Goal: Information Seeking & Learning: Compare options

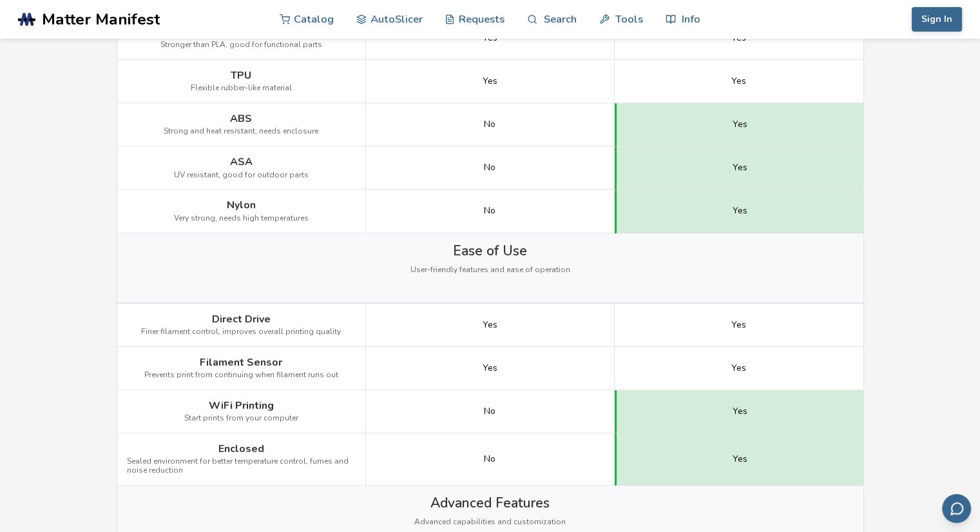
scroll to position [966, 0]
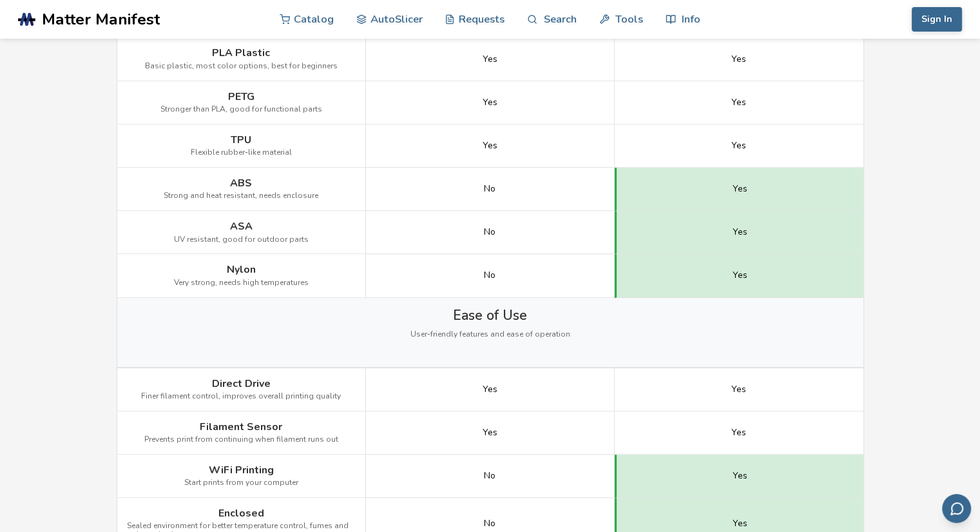
drag, startPoint x: 941, startPoint y: 142, endPoint x: 968, endPoint y: 153, distance: 29.4
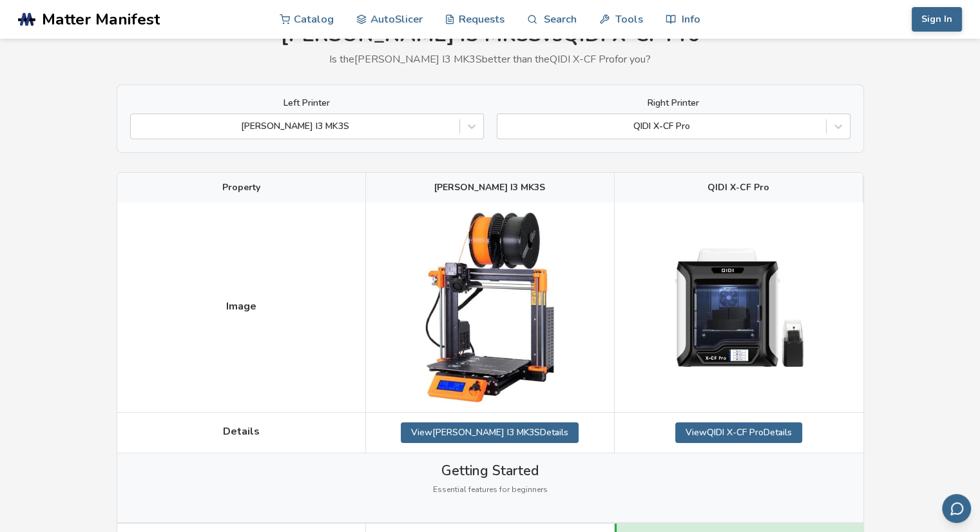
scroll to position [0, 0]
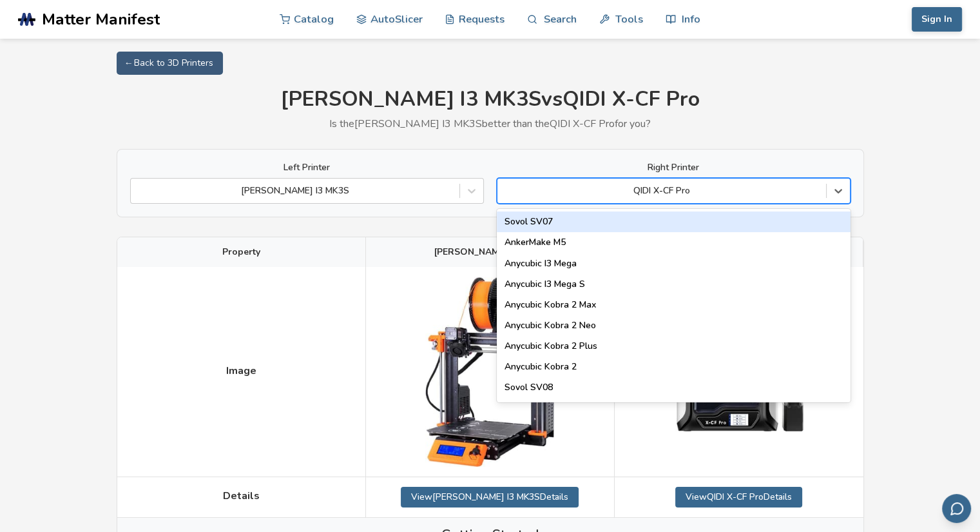
click at [668, 200] on div "QIDI X-CF Pro" at bounding box center [674, 191] width 354 height 26
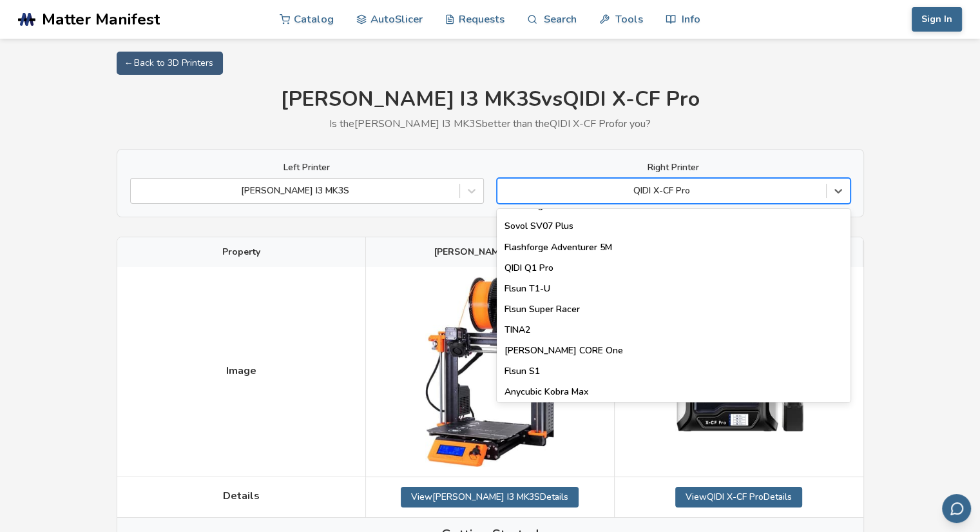
scroll to position [1418, 0]
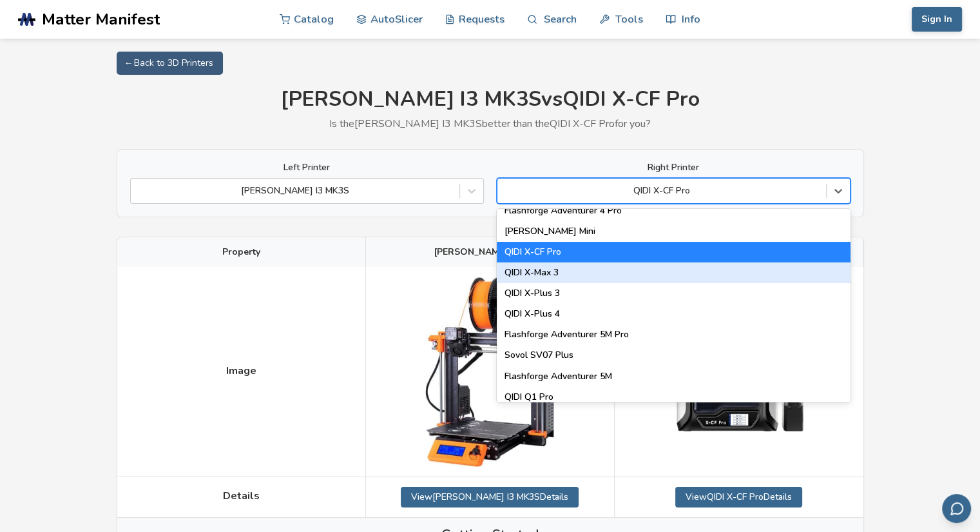
click at [551, 273] on div "QIDI X-Max 3" at bounding box center [674, 272] width 354 height 21
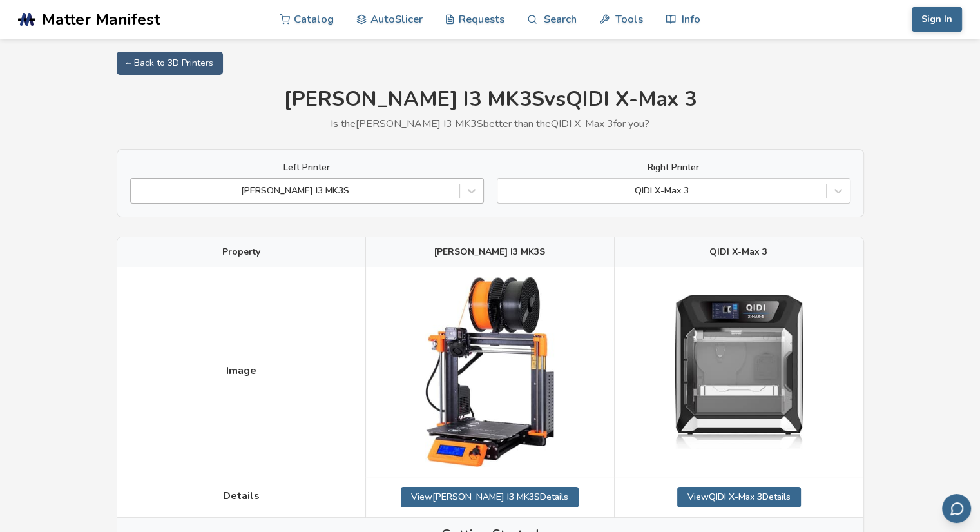
click at [358, 189] on div at bounding box center [295, 190] width 316 height 13
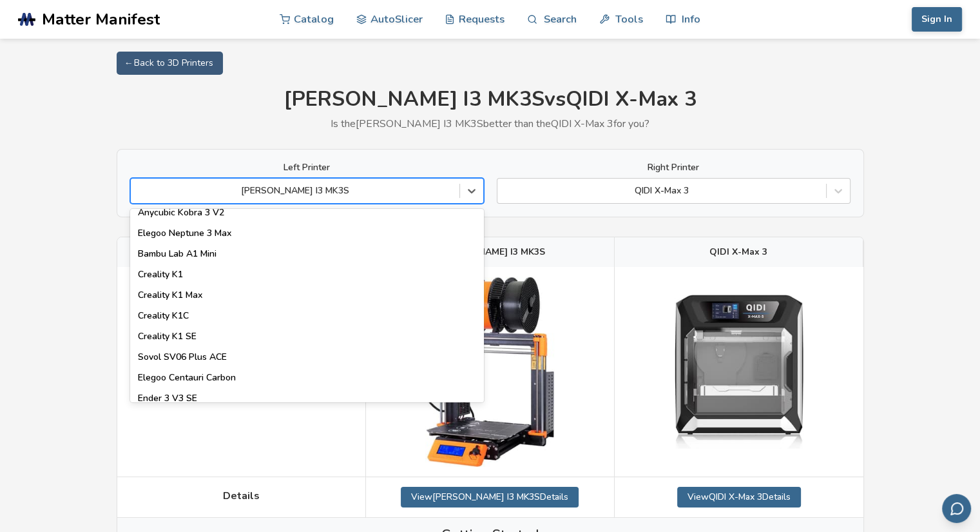
scroll to position [322, 0]
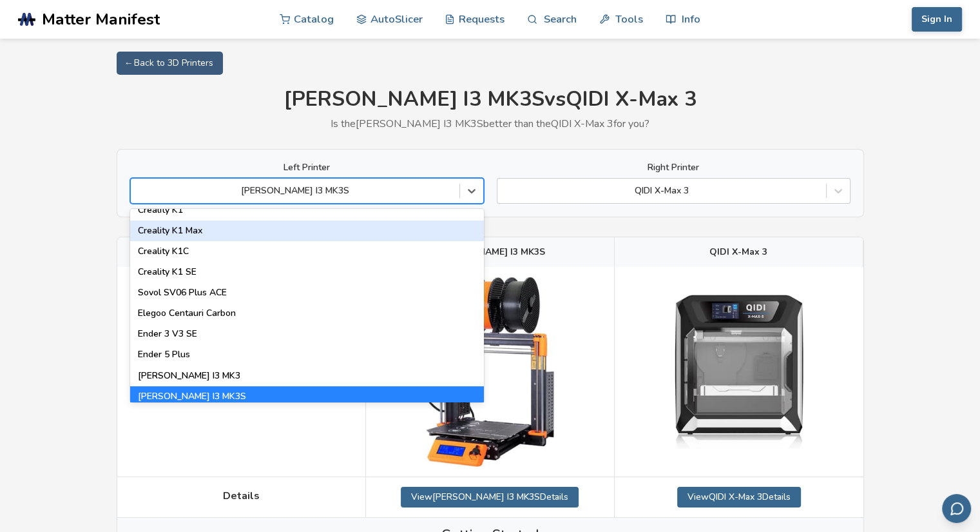
click at [193, 230] on div "Creality K1 Max" at bounding box center [307, 230] width 354 height 21
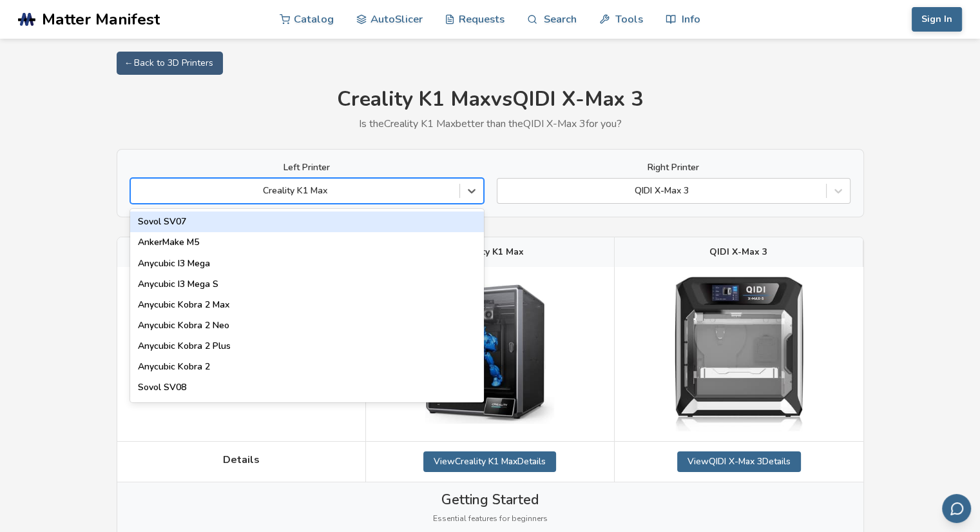
click at [369, 198] on div "Creality K1 Max" at bounding box center [295, 191] width 329 height 18
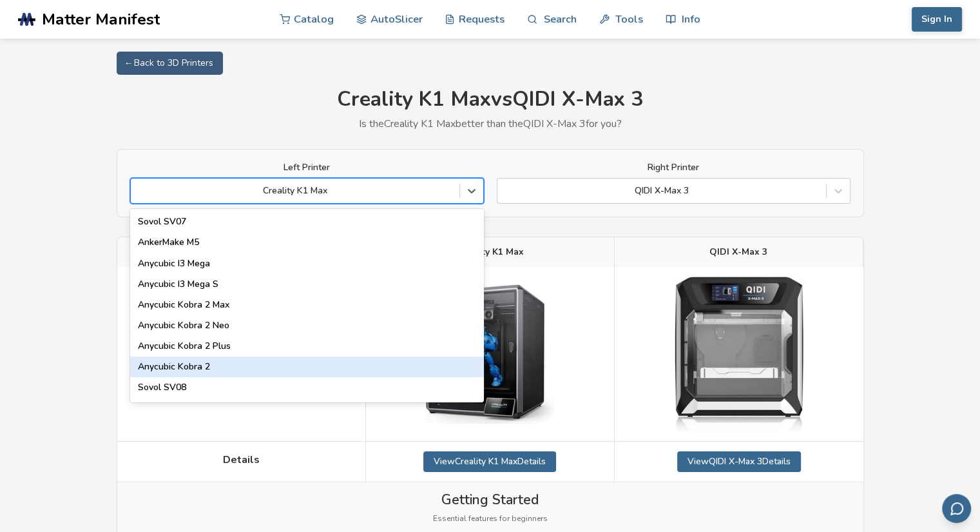
scroll to position [322, 0]
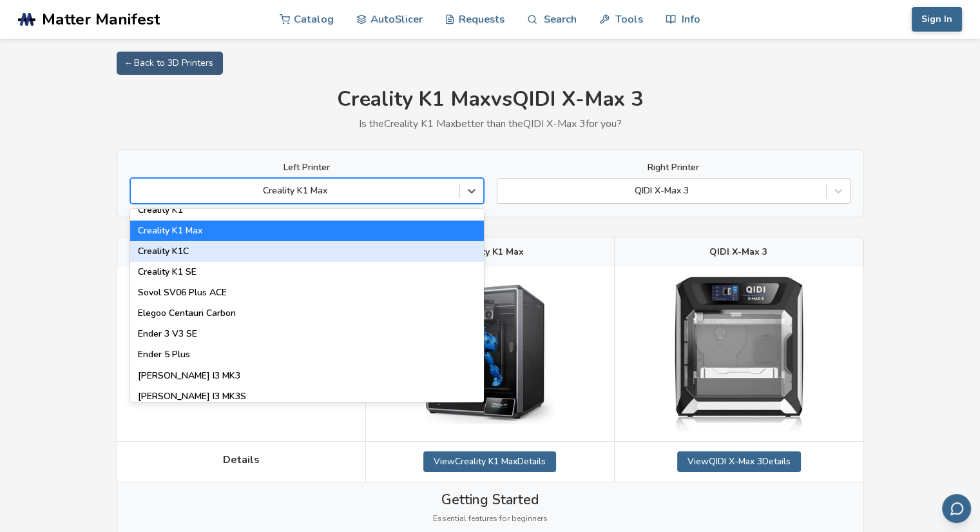
click at [215, 258] on div "Creality K1C" at bounding box center [307, 251] width 354 height 21
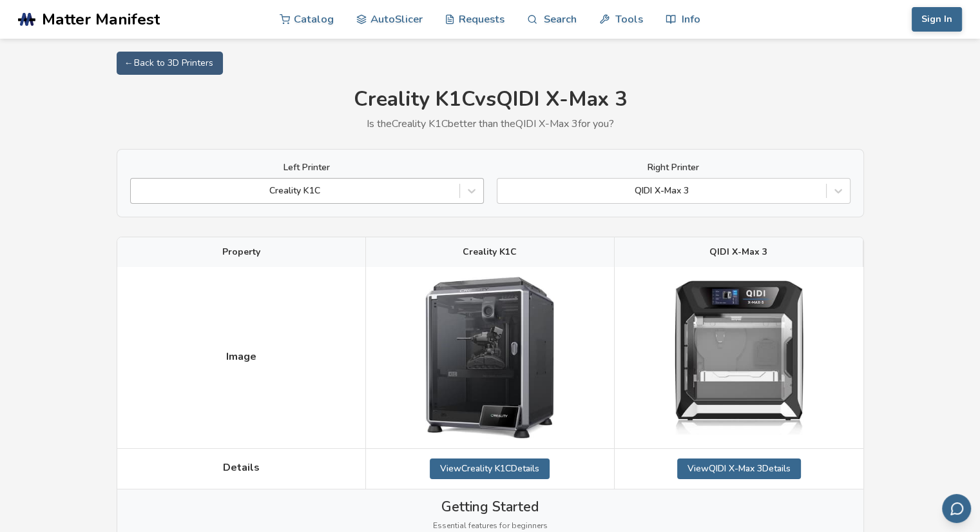
click at [369, 187] on div at bounding box center [295, 190] width 316 height 13
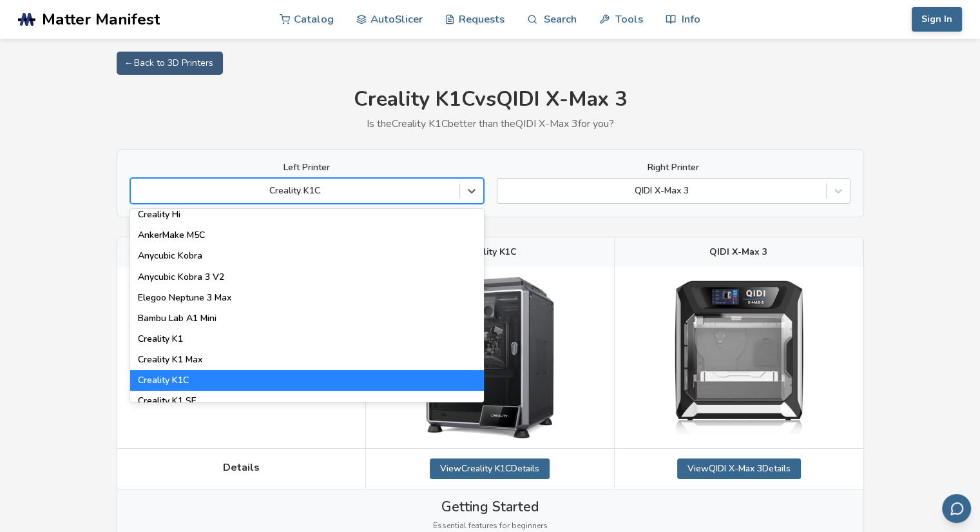
scroll to position [322, 0]
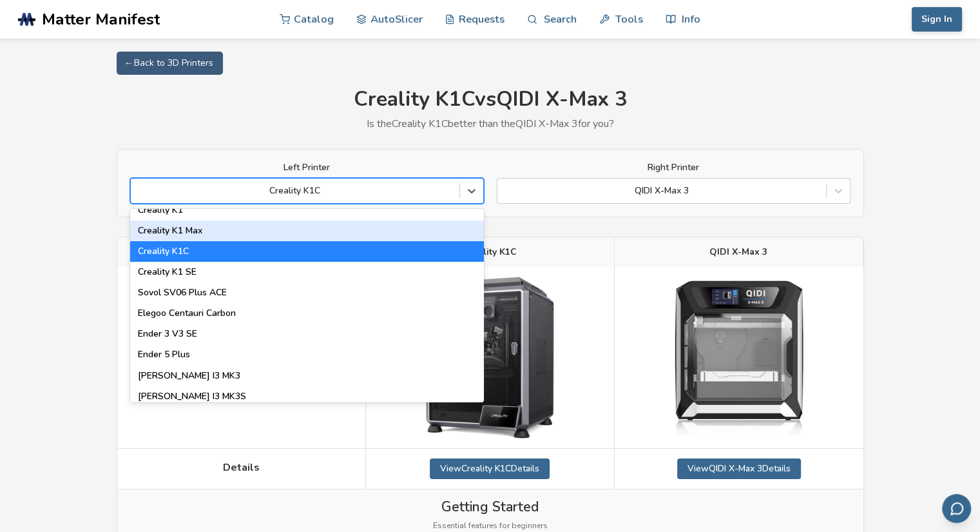
click at [186, 233] on div "Creality K1 Max" at bounding box center [307, 230] width 354 height 21
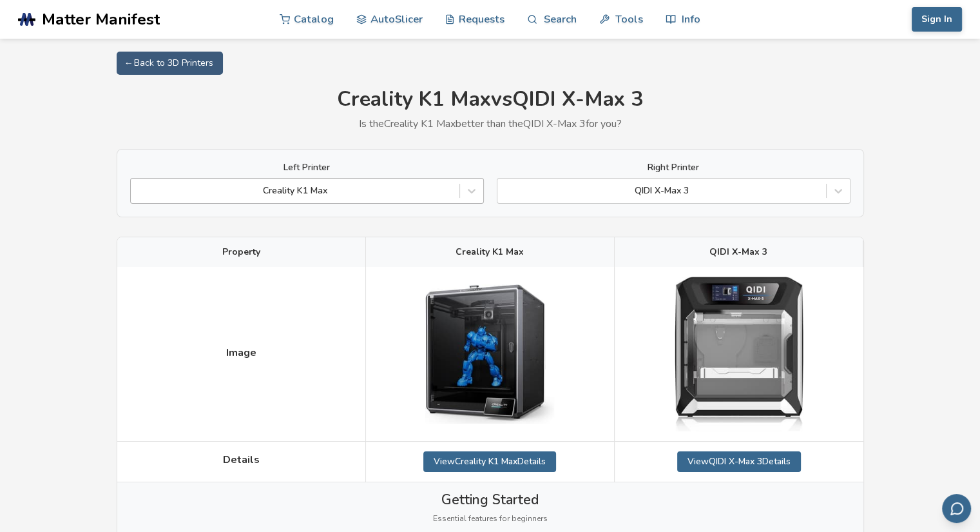
click at [385, 182] on div "Creality K1 Max" at bounding box center [295, 191] width 329 height 18
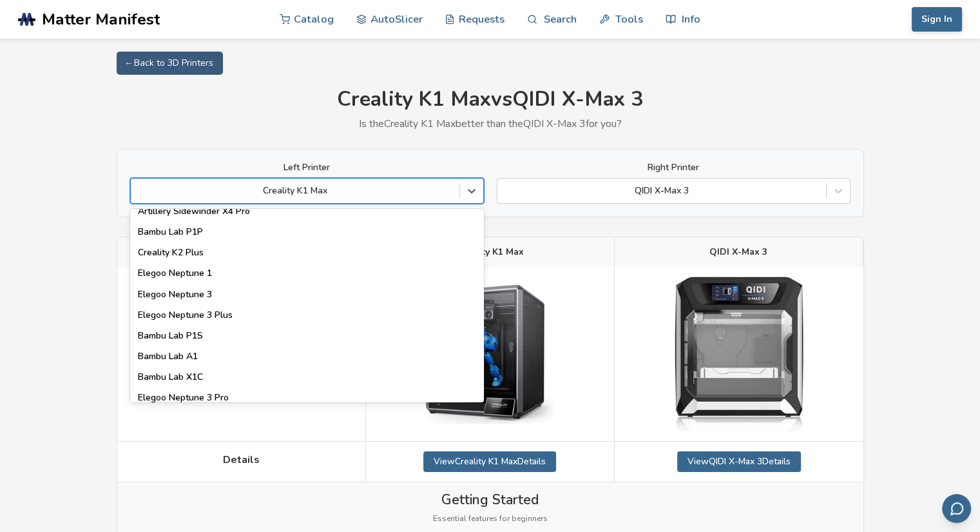
scroll to position [902, 0]
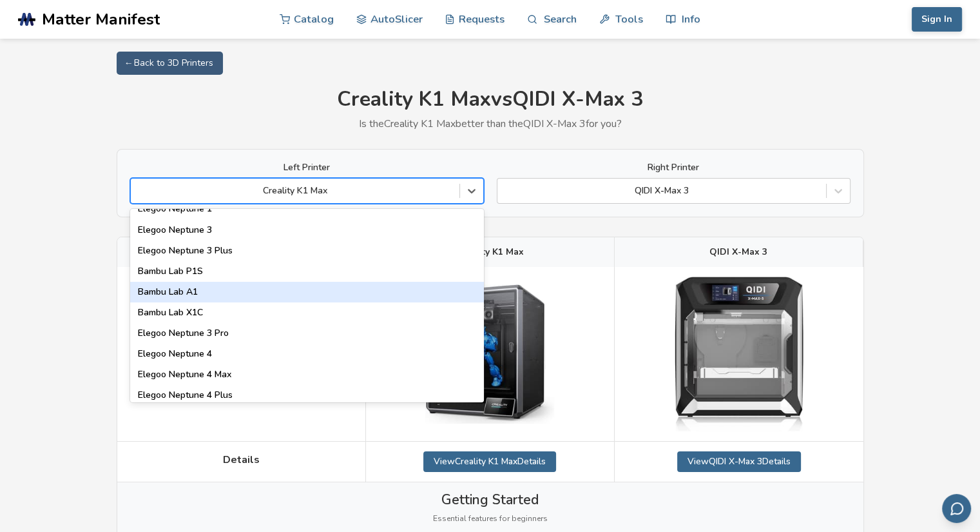
click at [198, 298] on div "Bambu Lab A1" at bounding box center [307, 292] width 354 height 21
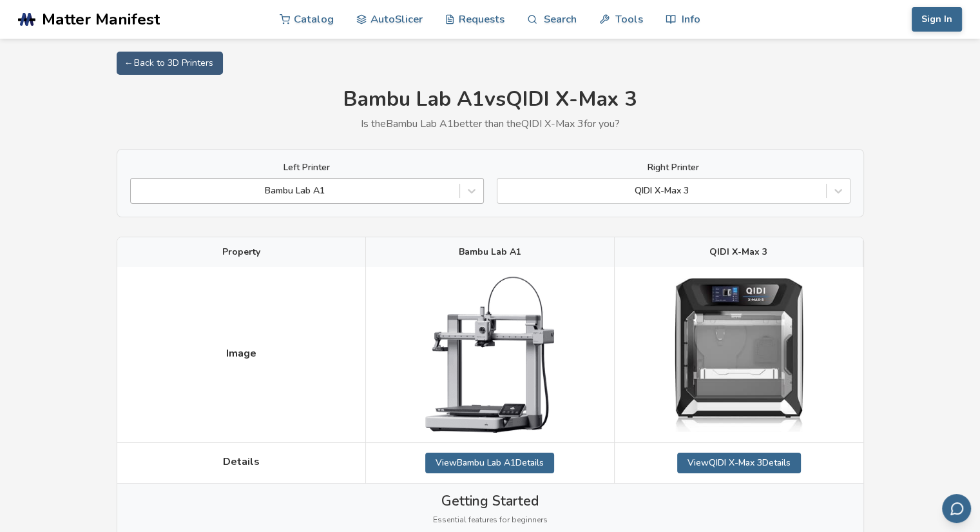
click at [296, 180] on div "Bambu Lab A1" at bounding box center [307, 191] width 354 height 26
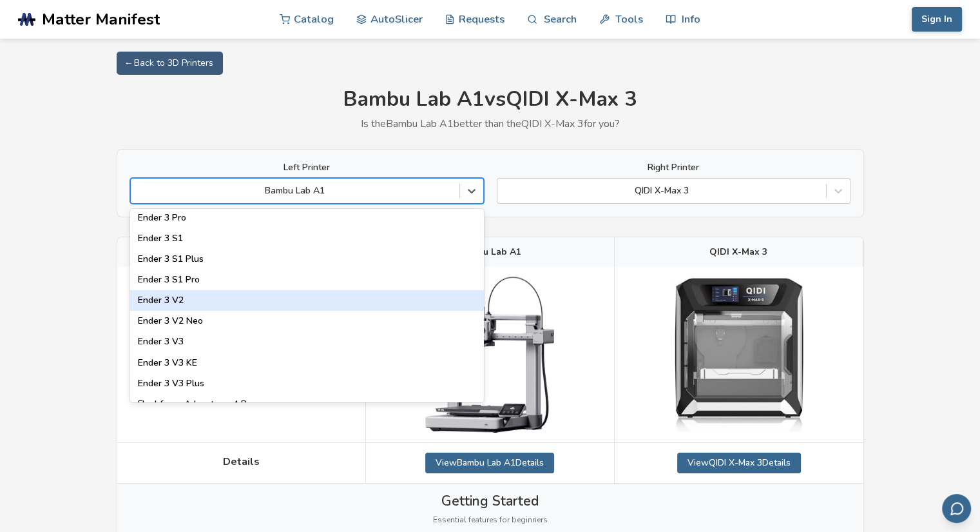
scroll to position [1418, 0]
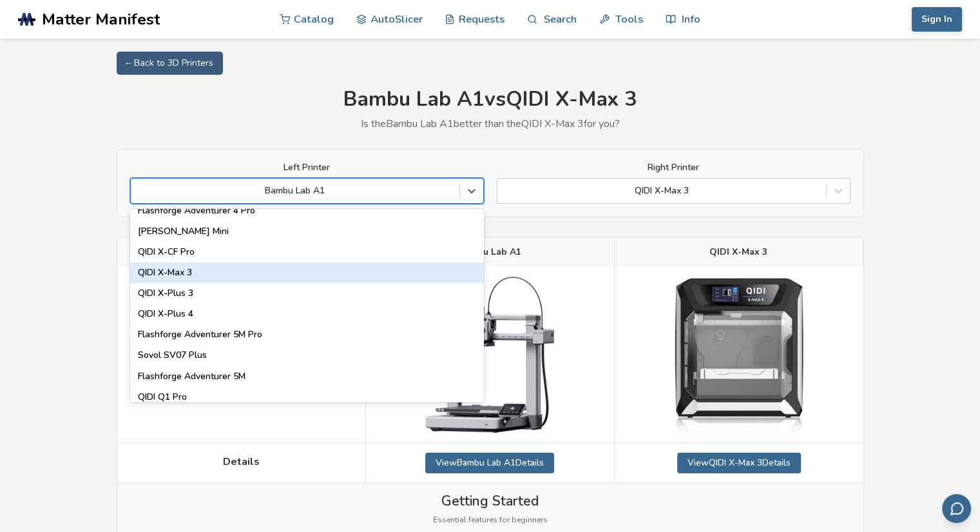
click at [204, 273] on div "QIDI X-Max 3" at bounding box center [307, 272] width 354 height 21
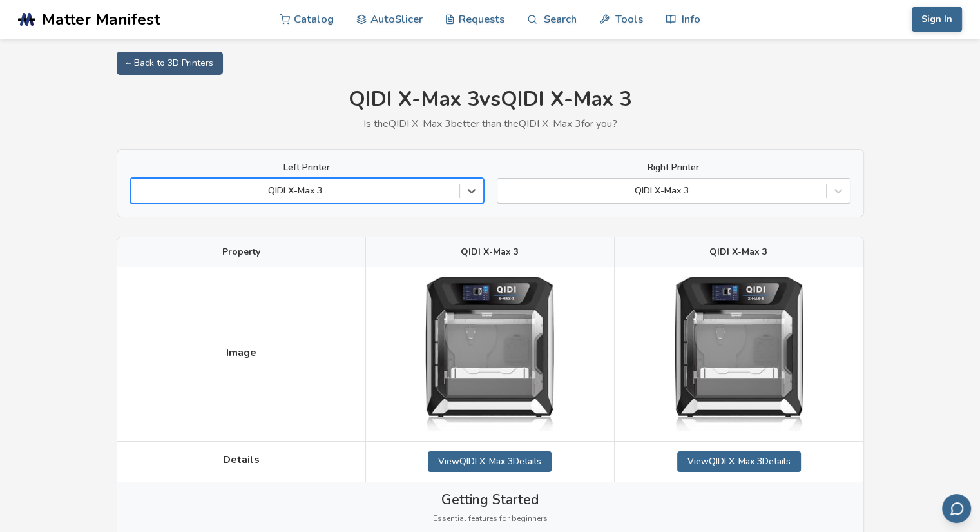
click at [394, 198] on div "QIDI X-Max 3" at bounding box center [295, 191] width 329 height 18
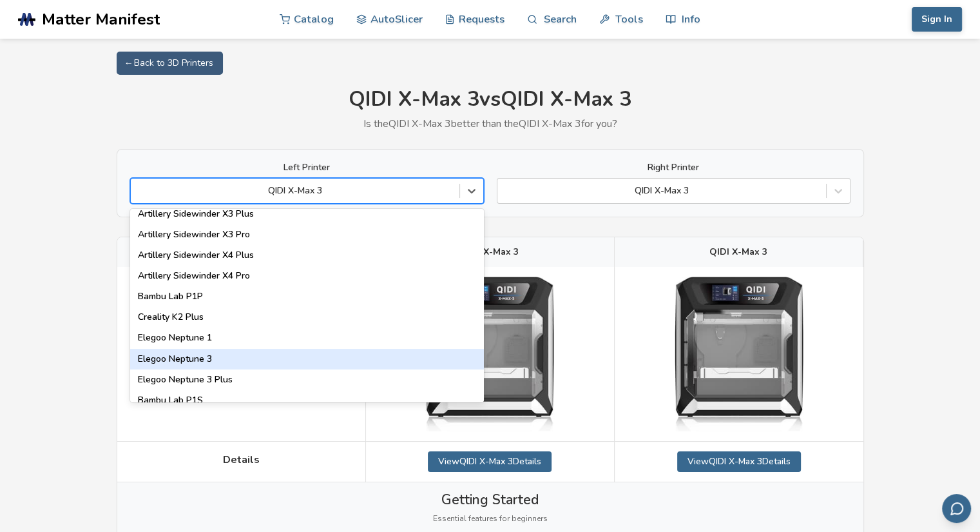
scroll to position [838, 0]
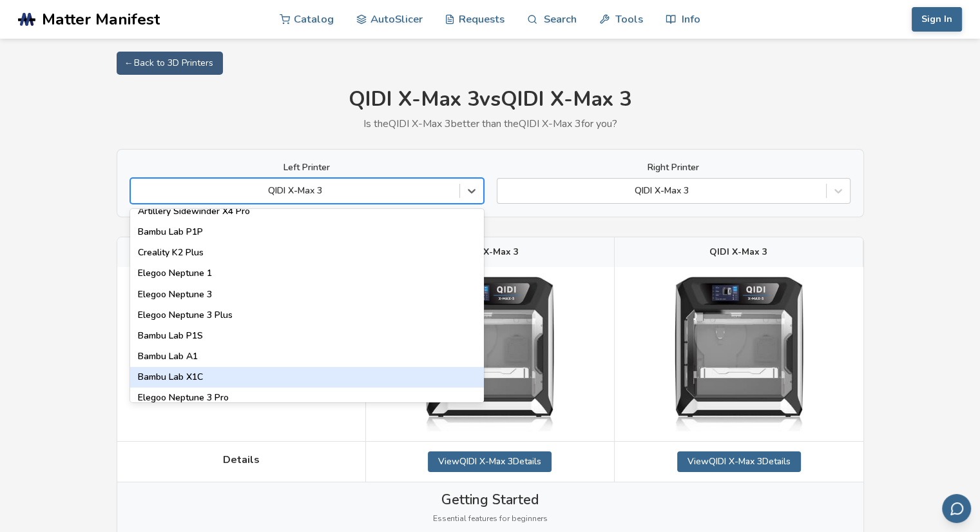
click at [205, 374] on div "Bambu Lab X1C" at bounding box center [307, 377] width 354 height 21
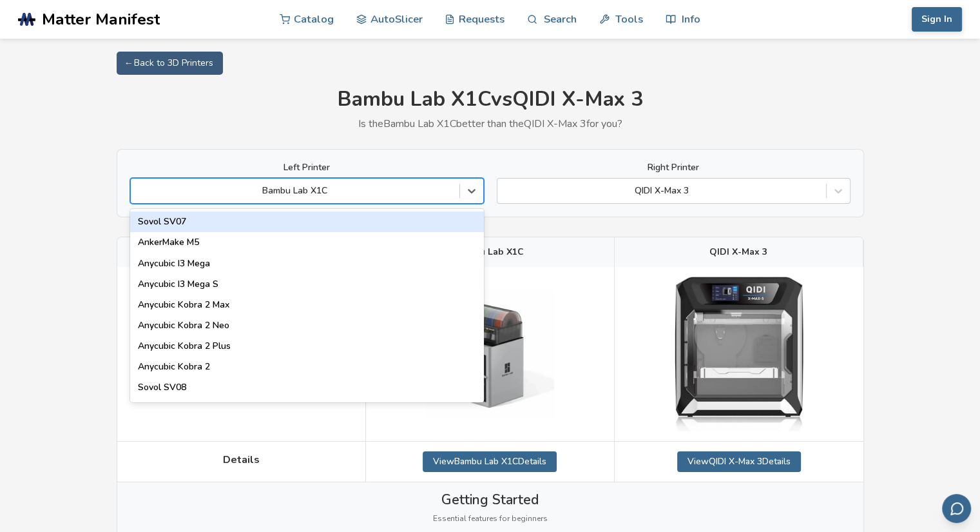
click at [430, 195] on div at bounding box center [295, 190] width 316 height 13
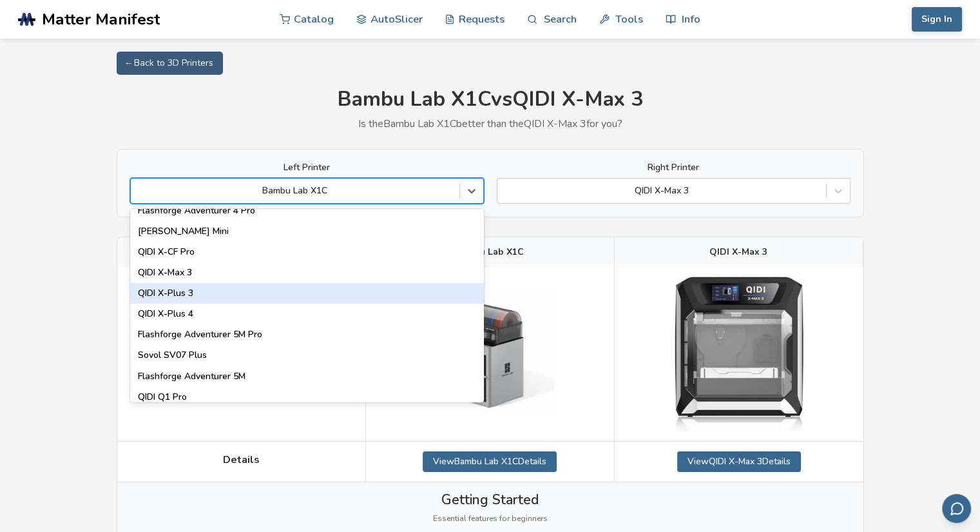
scroll to position [1482, 0]
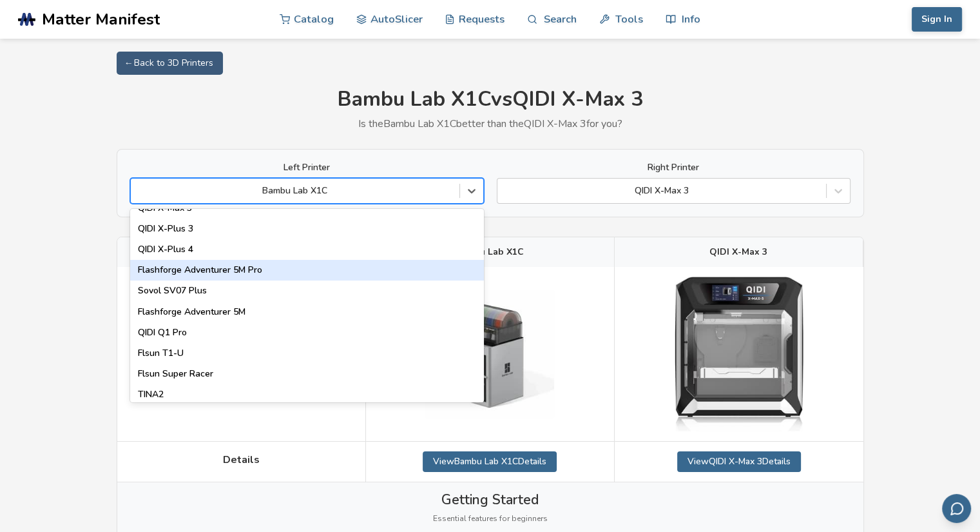
click at [204, 266] on div "Flashforge Adventurer 5M Pro" at bounding box center [307, 270] width 354 height 21
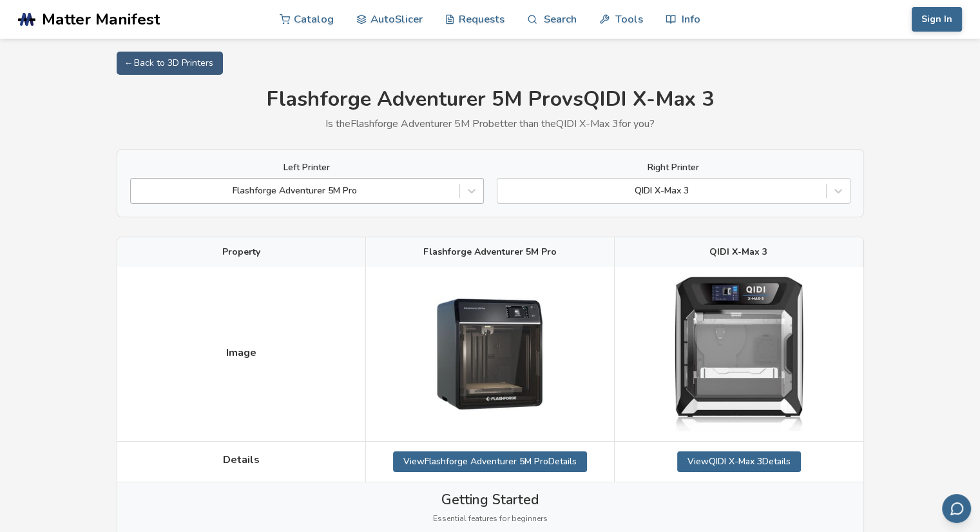
click at [291, 198] on div "Flashforge Adventurer 5M Pro" at bounding box center [295, 191] width 329 height 18
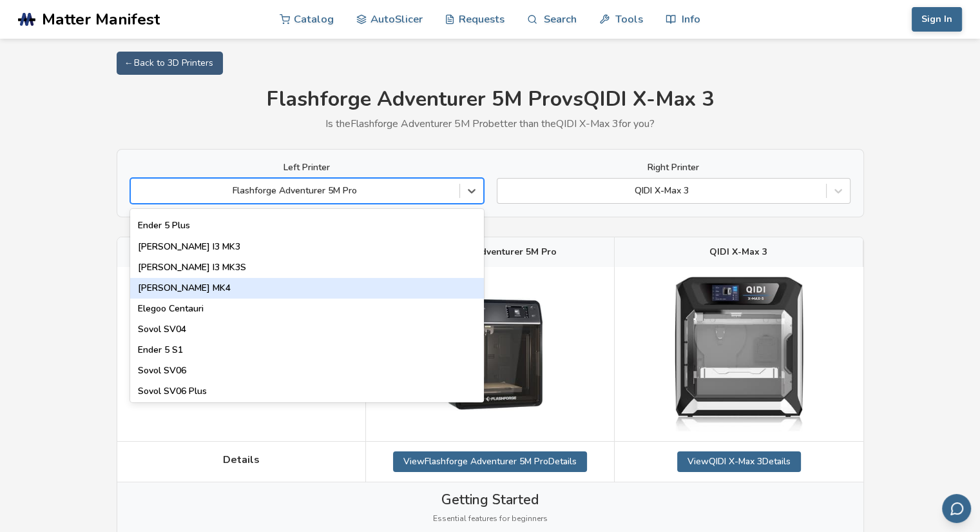
scroll to position [387, 0]
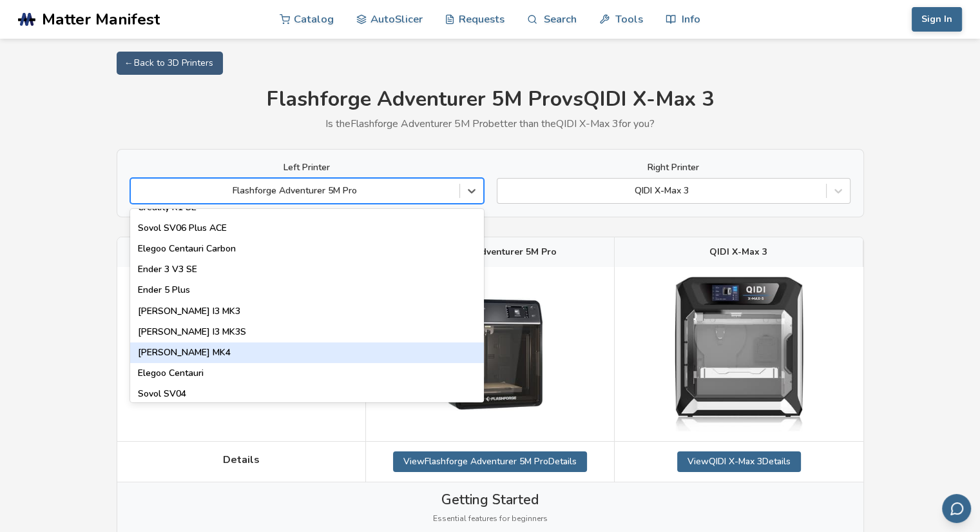
click at [195, 347] on div "[PERSON_NAME] MK4" at bounding box center [307, 352] width 354 height 21
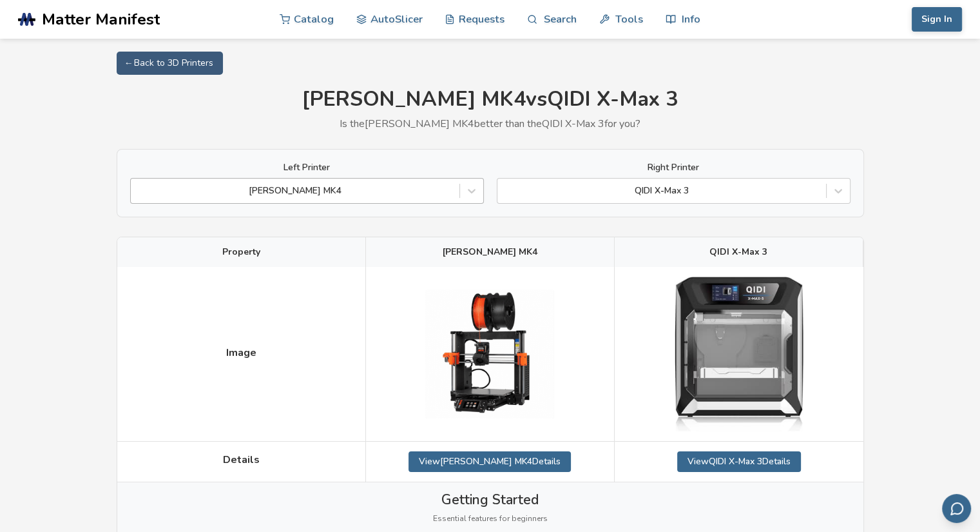
click at [254, 198] on div "[PERSON_NAME] MK4" at bounding box center [295, 191] width 329 height 18
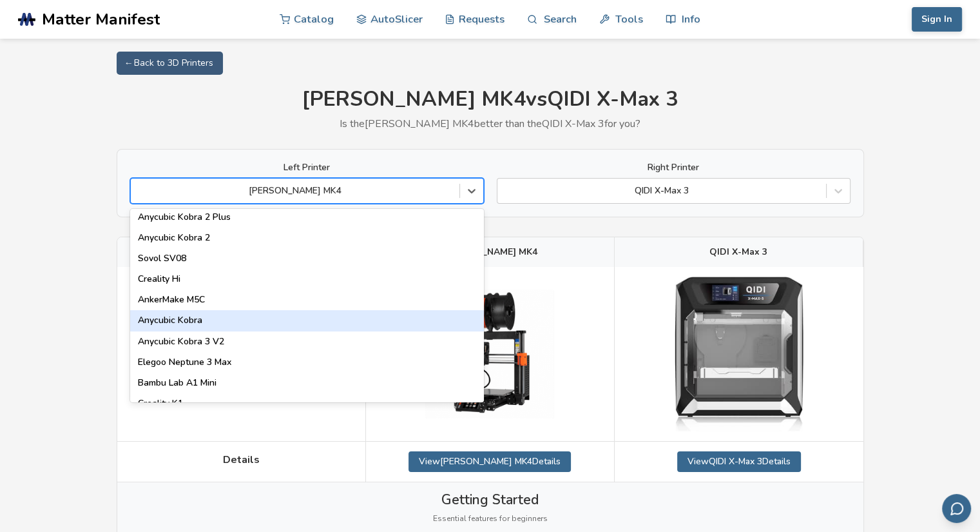
scroll to position [193, 0]
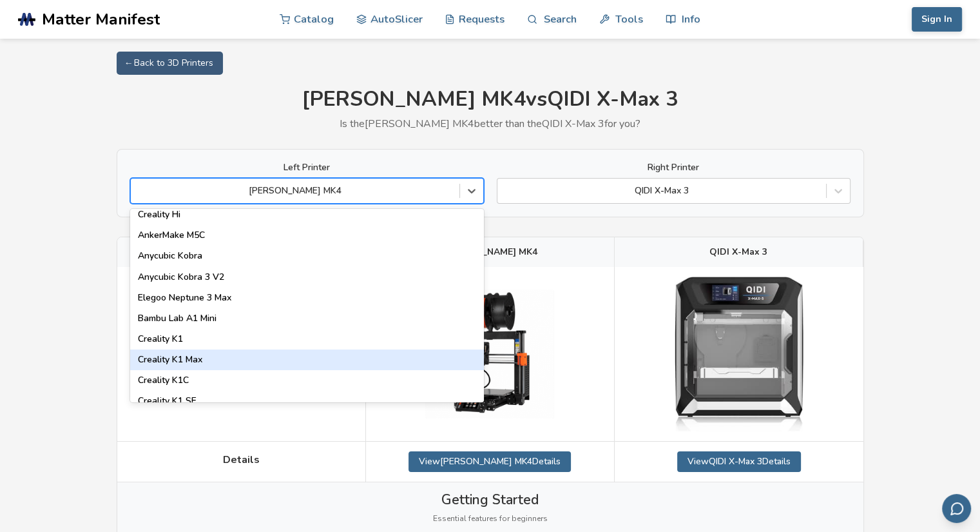
click at [185, 352] on div "Creality K1 Max" at bounding box center [307, 359] width 354 height 21
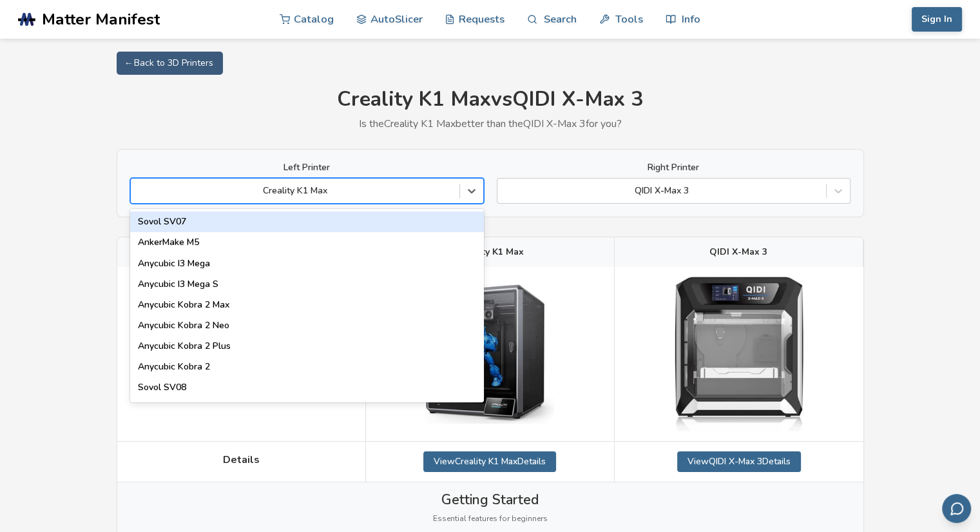
click at [418, 191] on div at bounding box center [295, 190] width 316 height 13
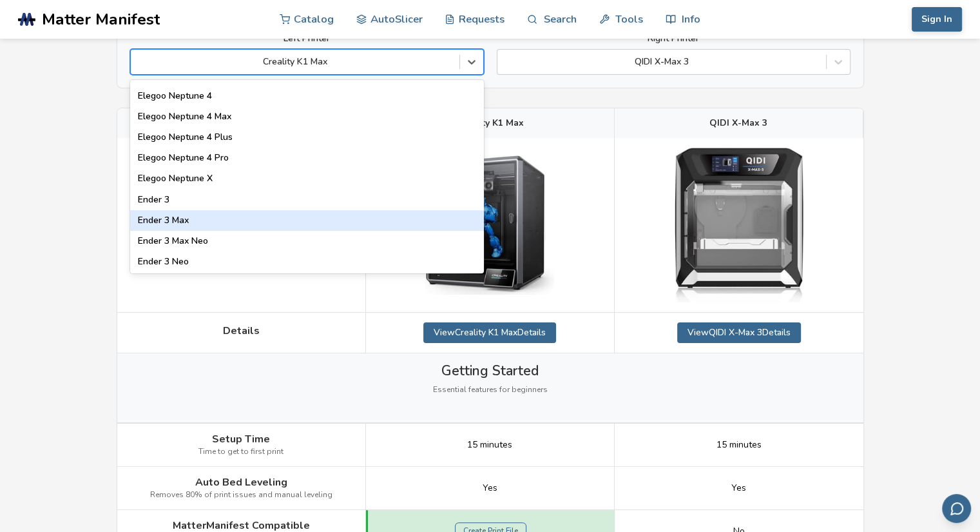
scroll to position [1095, 0]
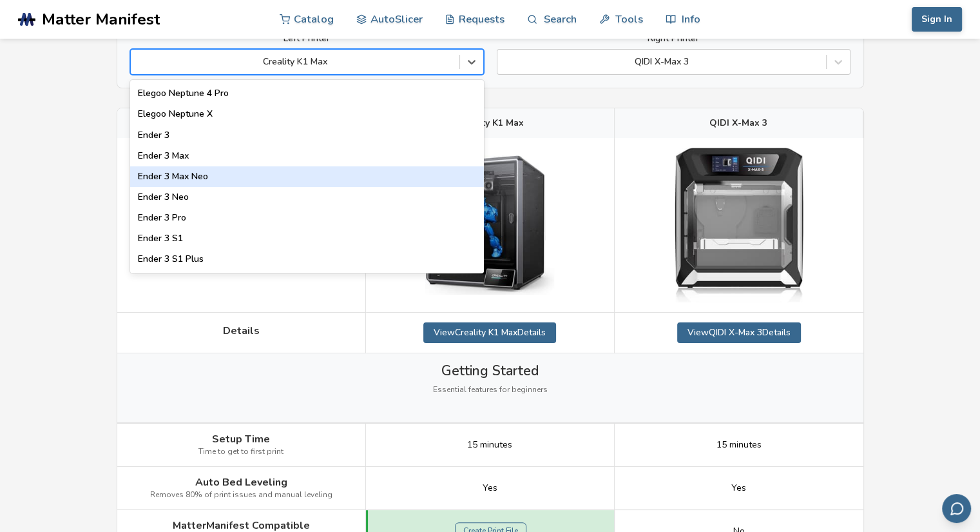
click at [191, 175] on div "Ender 3 Max Neo" at bounding box center [307, 176] width 354 height 21
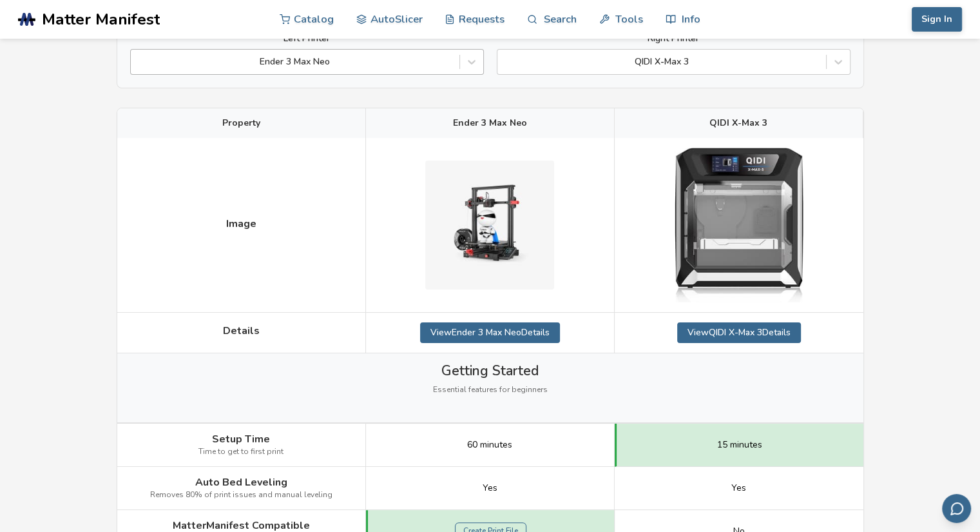
click at [277, 66] on div at bounding box center [295, 61] width 316 height 13
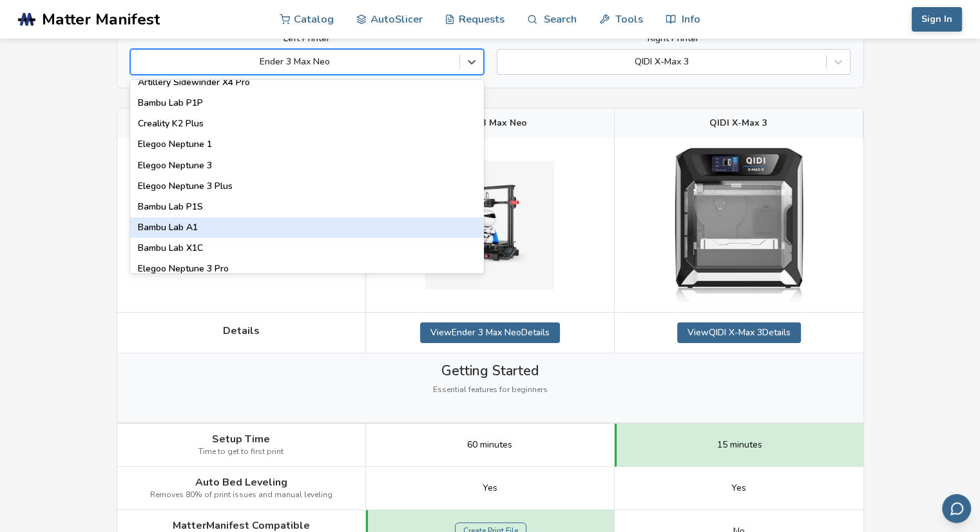
scroll to position [902, 0]
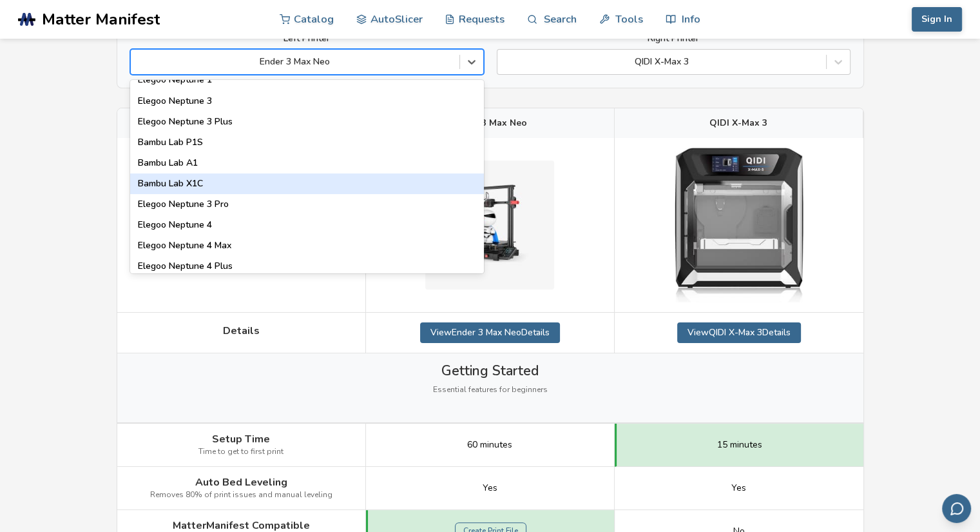
click at [195, 184] on div "Bambu Lab X1C" at bounding box center [307, 183] width 354 height 21
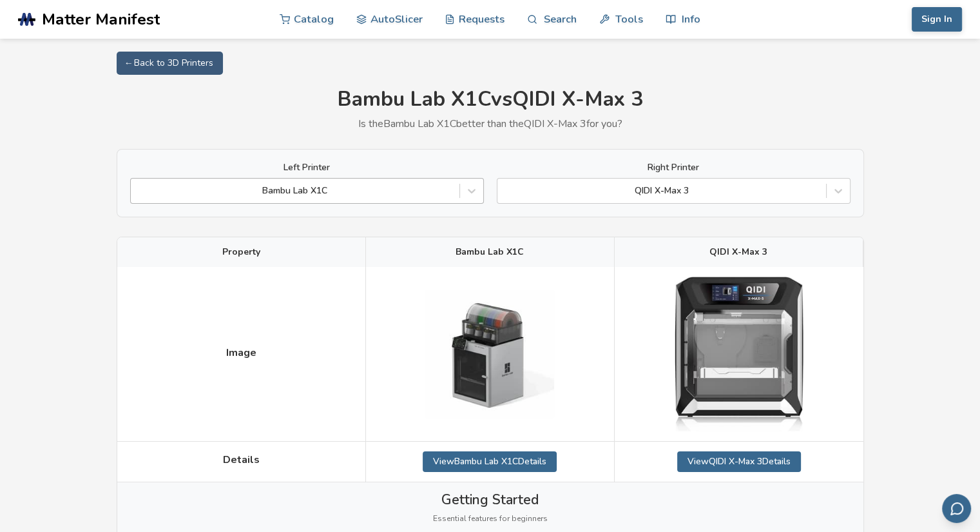
click at [222, 178] on div "Bambu Lab X1C" at bounding box center [307, 191] width 354 height 26
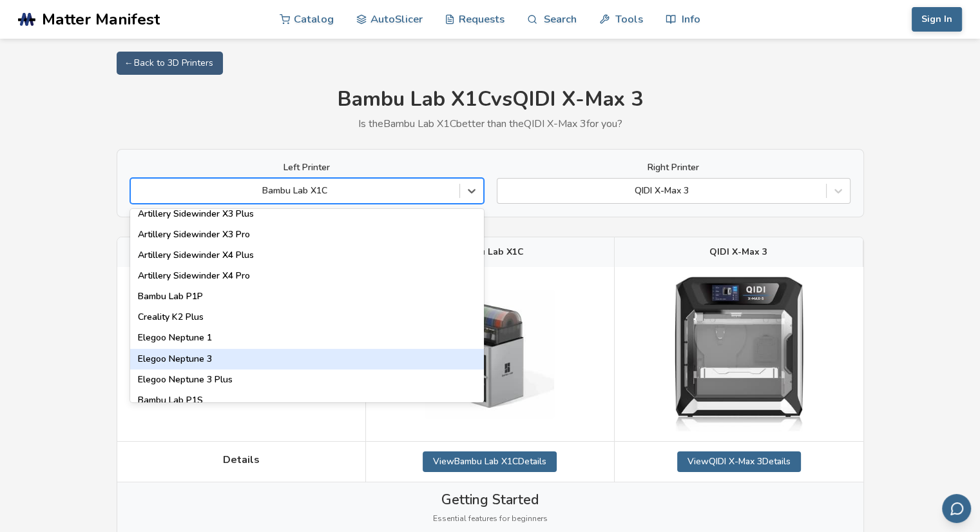
scroll to position [902, 0]
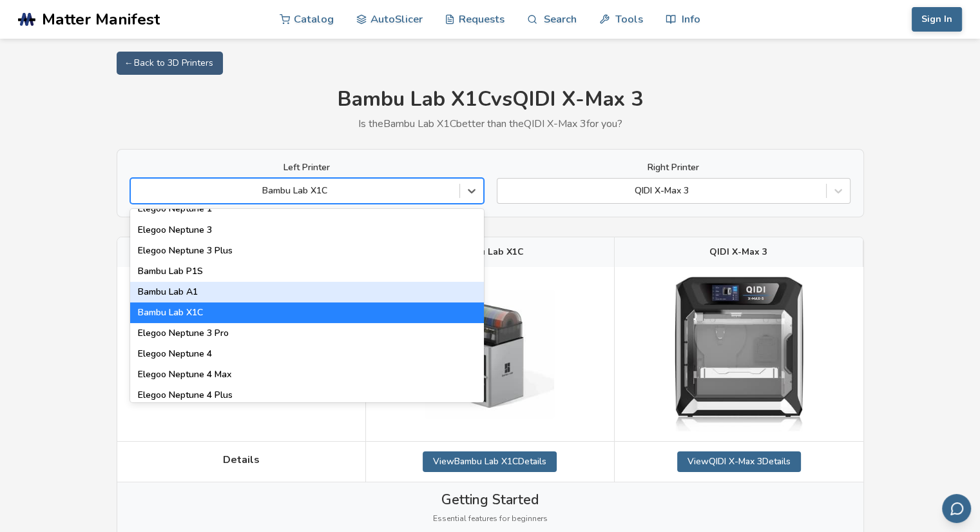
drag, startPoint x: 194, startPoint y: 292, endPoint x: 193, endPoint y: 282, distance: 10.4
click at [193, 291] on div "Bambu Lab A1" at bounding box center [307, 292] width 354 height 21
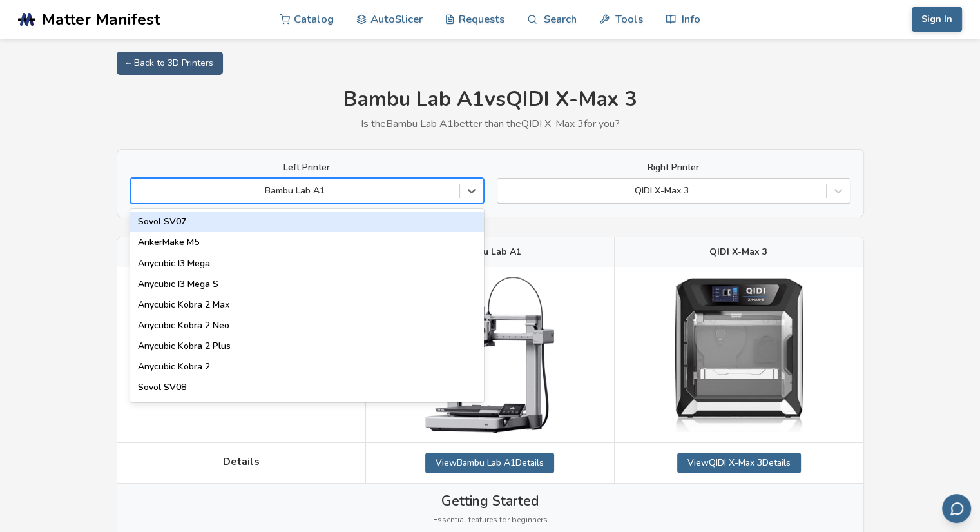
drag, startPoint x: 244, startPoint y: 186, endPoint x: 250, endPoint y: 176, distance: 11.8
click at [245, 185] on div at bounding box center [295, 190] width 316 height 13
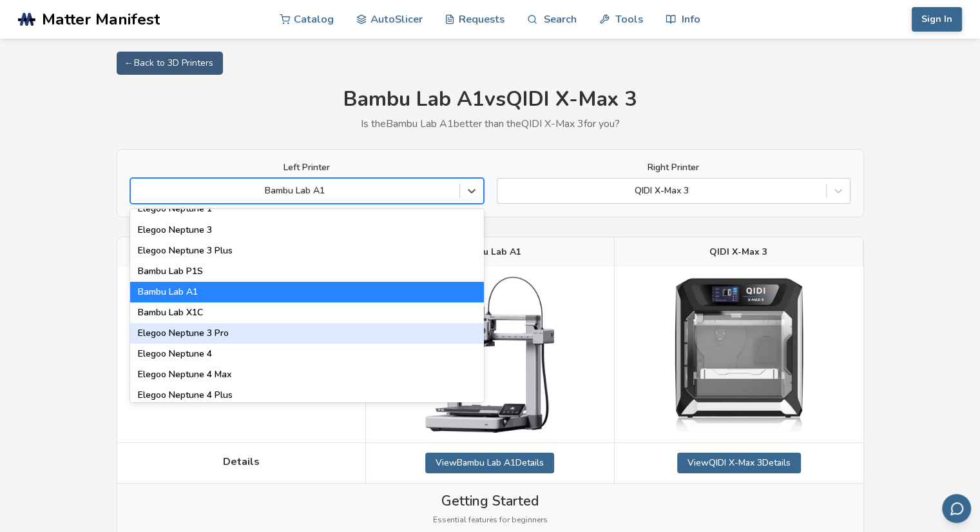
scroll to position [966, 0]
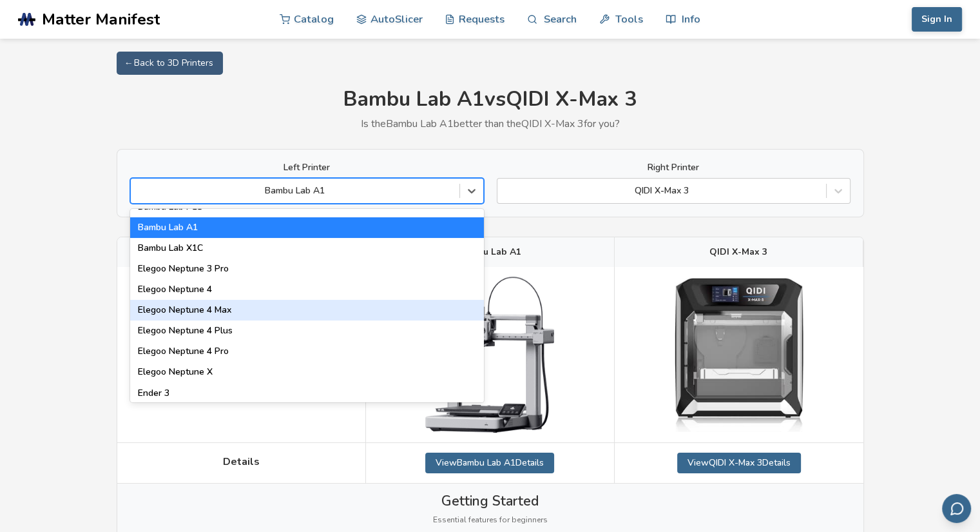
click at [216, 311] on div "Elegoo Neptune 4 Max" at bounding box center [307, 310] width 354 height 21
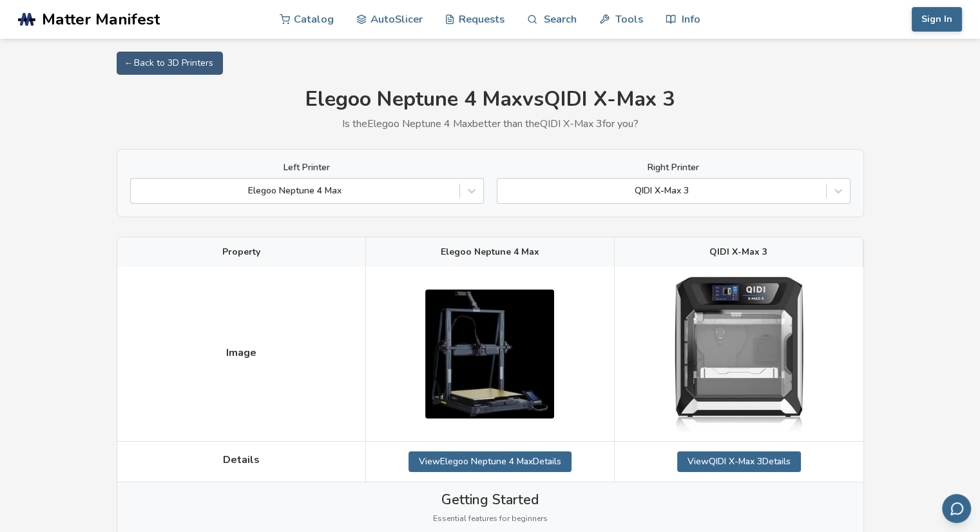
scroll to position [64, 0]
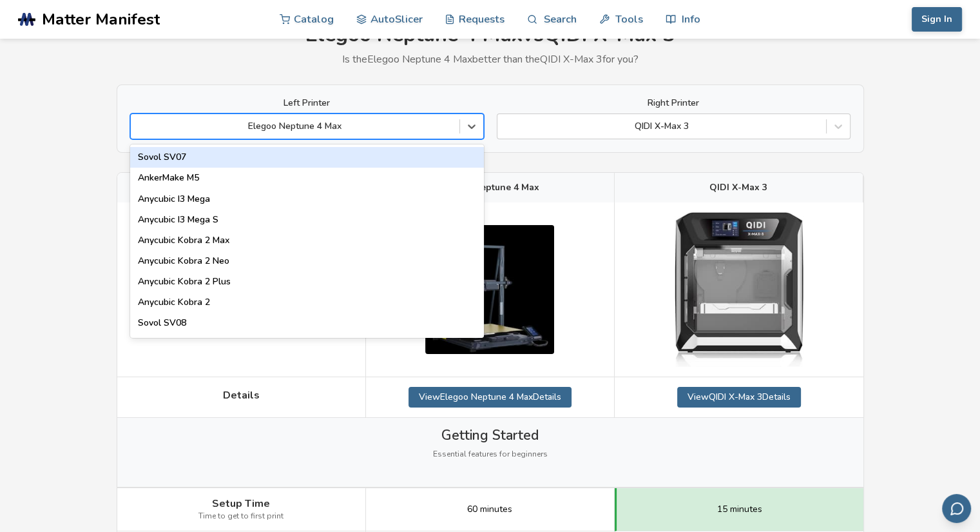
click at [340, 126] on div at bounding box center [295, 126] width 316 height 13
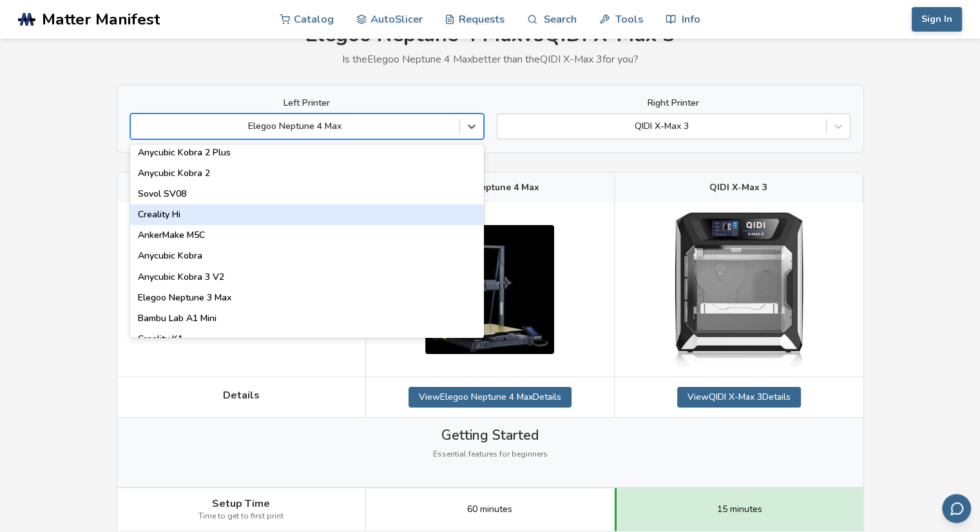
scroll to position [193, 0]
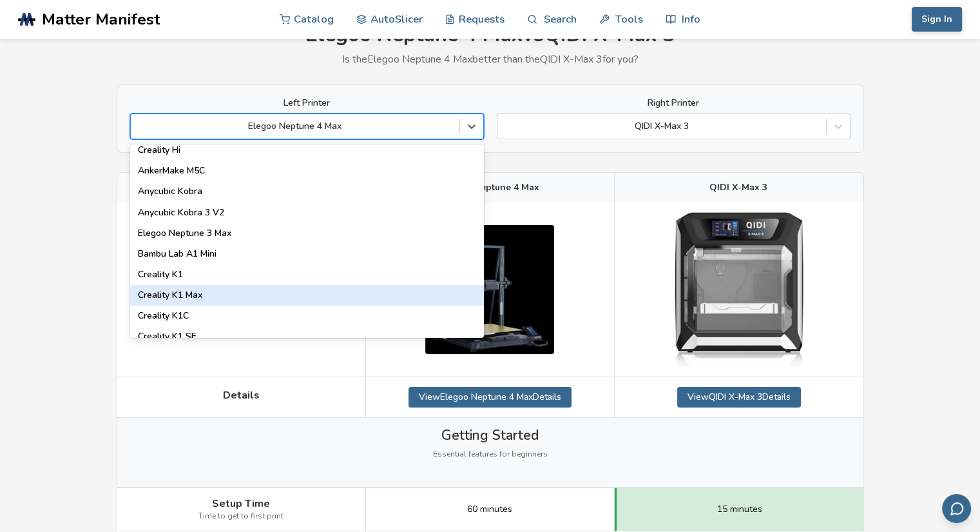
click at [175, 292] on div "Creality K1 Max" at bounding box center [307, 295] width 354 height 21
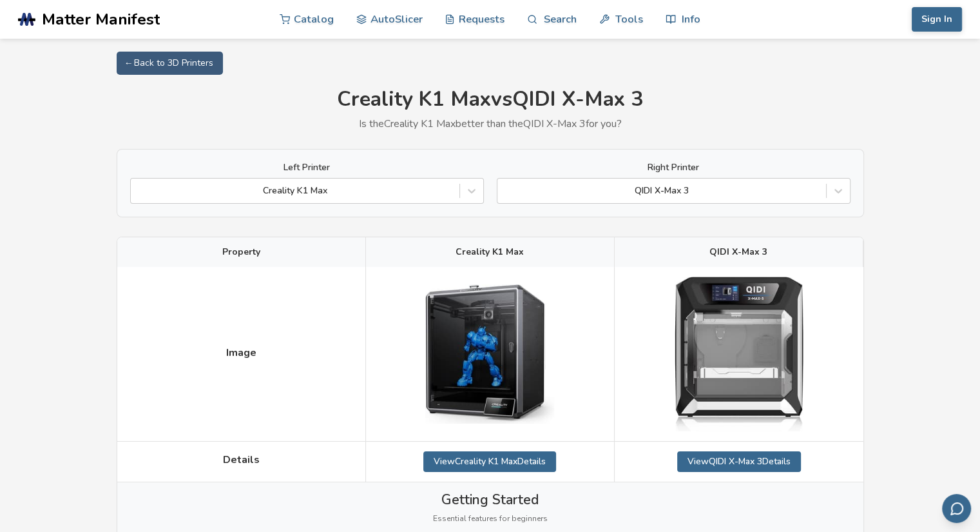
scroll to position [193, 0]
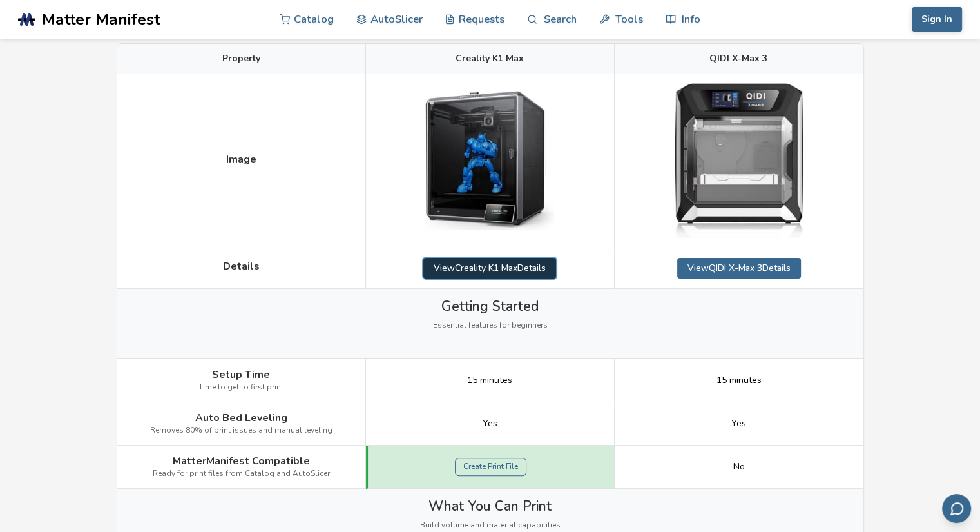
click at [506, 265] on link "View Creality K1 Max Details" at bounding box center [489, 268] width 133 height 21
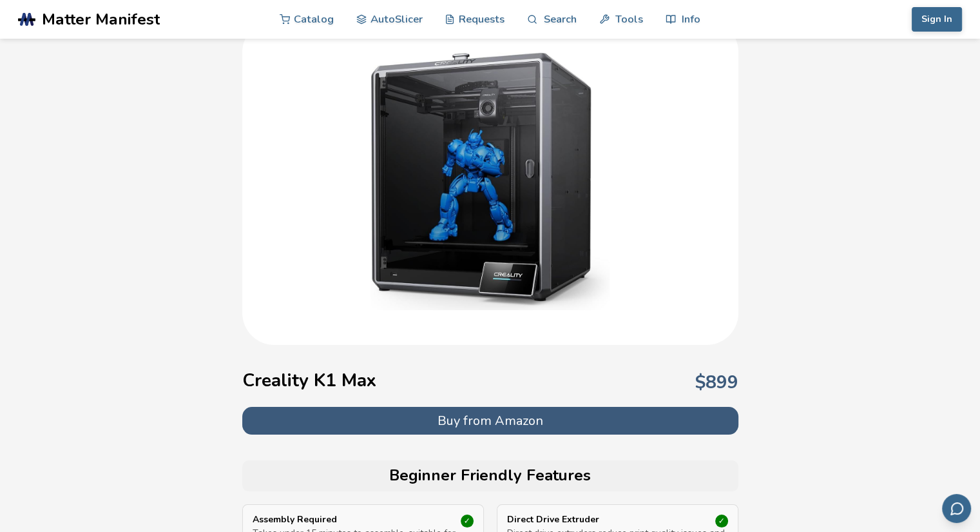
scroll to position [193, 0]
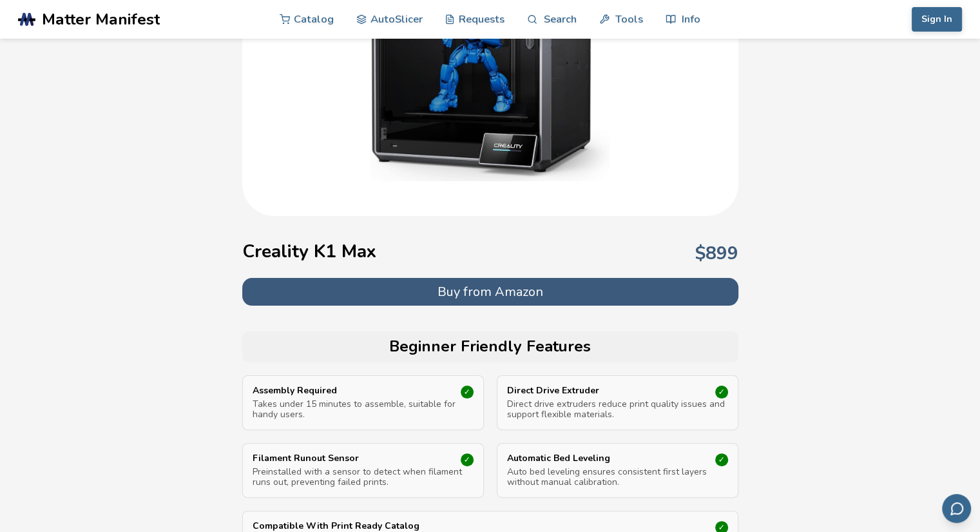
click at [476, 292] on button "Buy from Amazon" at bounding box center [490, 292] width 496 height 28
